Goal: Task Accomplishment & Management: Use online tool/utility

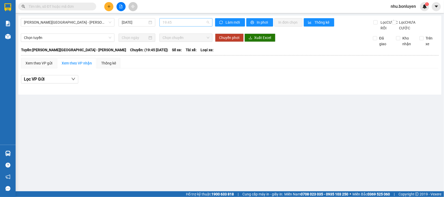
drag, startPoint x: 176, startPoint y: 22, endPoint x: 168, endPoint y: 20, distance: 8.3
click at [175, 22] on span "19:45" at bounding box center [186, 22] width 47 height 8
click at [101, 23] on span "[PERSON_NAME][GEOGRAPHIC_DATA] - [PERSON_NAME]" at bounding box center [67, 22] width 87 height 8
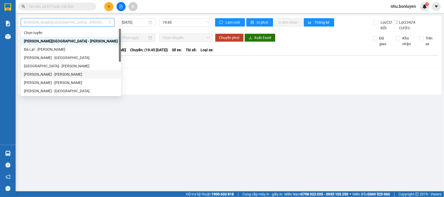
click at [54, 74] on div "[PERSON_NAME] - [PERSON_NAME]" at bounding box center [71, 75] width 94 height 6
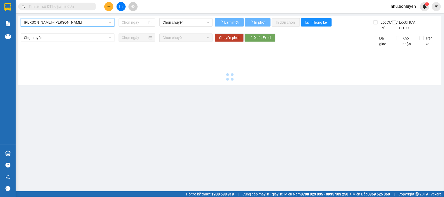
type input "[DATE]"
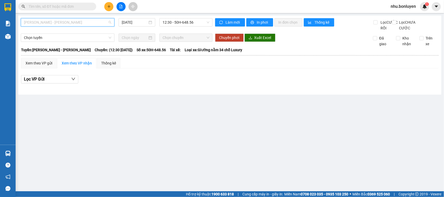
click at [80, 20] on span "[PERSON_NAME] - [PERSON_NAME]" at bounding box center [67, 22] width 87 height 8
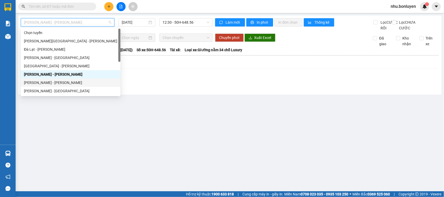
click at [58, 83] on div "[PERSON_NAME] - [PERSON_NAME]" at bounding box center [70, 83] width 93 height 6
type input "[DATE]"
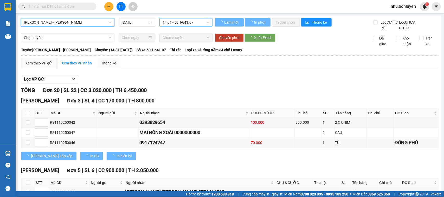
click at [177, 24] on span "14:31 - 50H-641.07" at bounding box center [186, 22] width 47 height 8
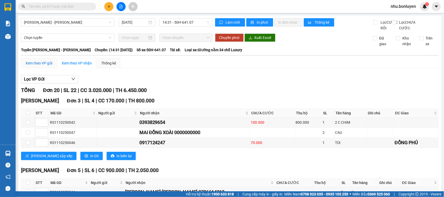
click at [51, 66] on div "Xem theo VP gửi" at bounding box center [38, 63] width 27 height 6
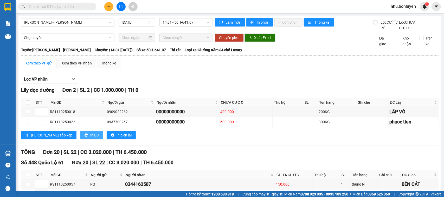
click at [80, 139] on button "In DS" at bounding box center [91, 135] width 22 height 8
click at [70, 66] on div "Xem theo VP nhận" at bounding box center [77, 63] width 30 height 6
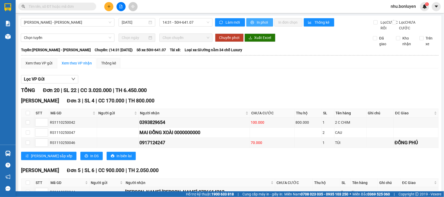
click at [263, 19] on button "In phơi" at bounding box center [259, 22] width 27 height 8
